Goal: Information Seeking & Learning: Get advice/opinions

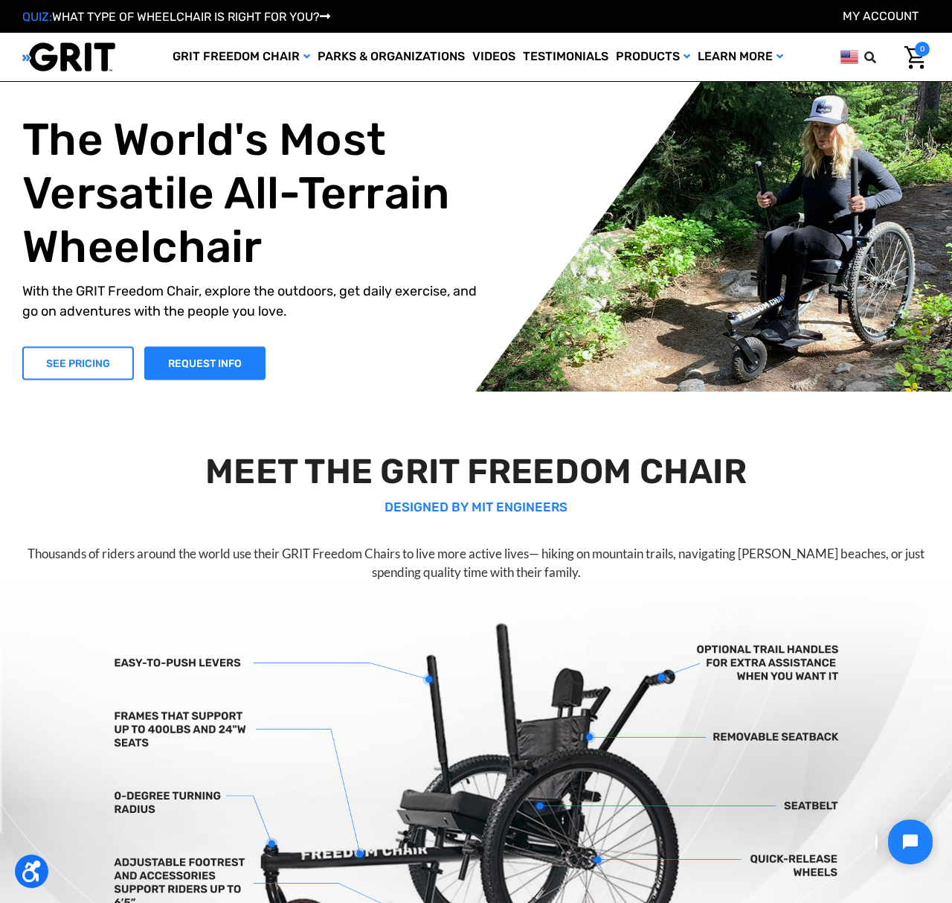
click at [59, 360] on link "SEE PRICING" at bounding box center [78, 362] width 112 height 33
click at [222, 21] on link "QUIZ: WHAT TYPE OF WHEELCHAIR IS RIGHT FOR YOU?" at bounding box center [176, 17] width 308 height 14
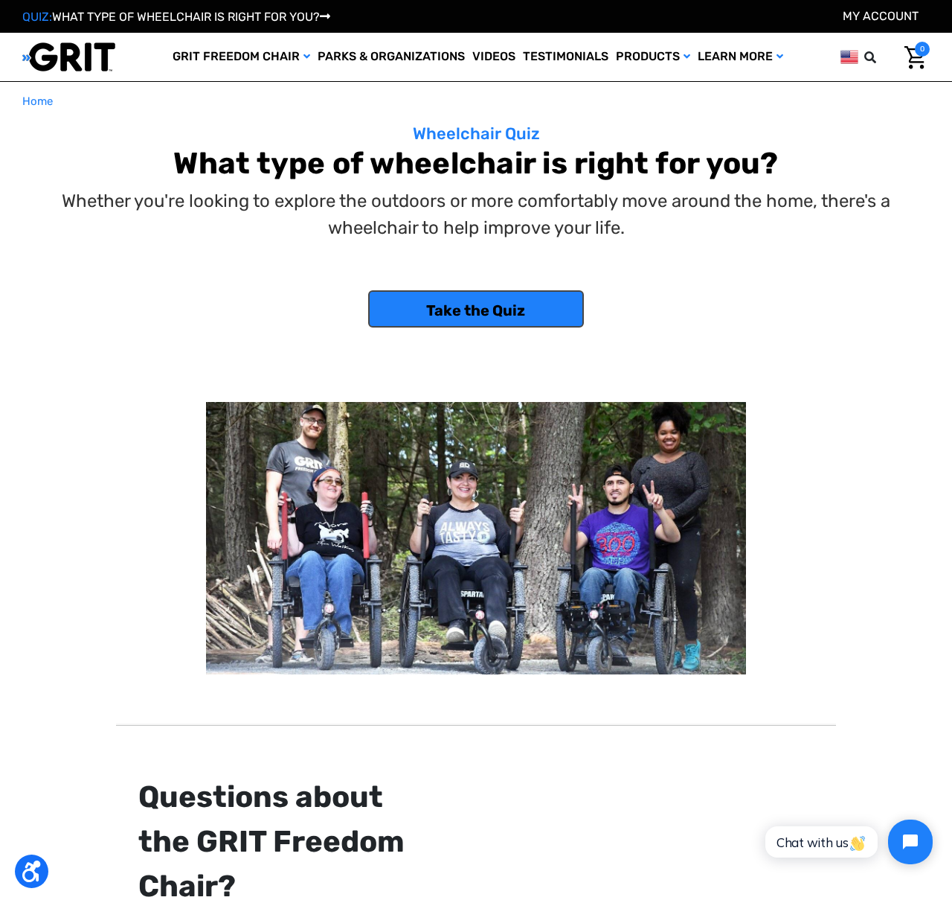
click at [468, 316] on link "Take the Quiz" at bounding box center [476, 308] width 216 height 37
